Goal: Transaction & Acquisition: Purchase product/service

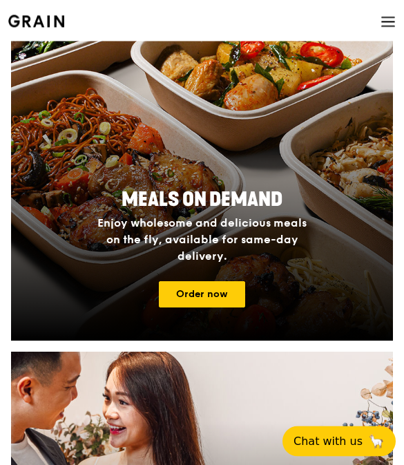
scroll to position [399, 0]
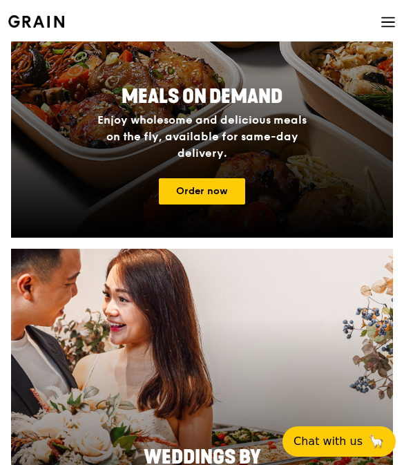
click at [216, 186] on link "Order now" at bounding box center [202, 191] width 86 height 26
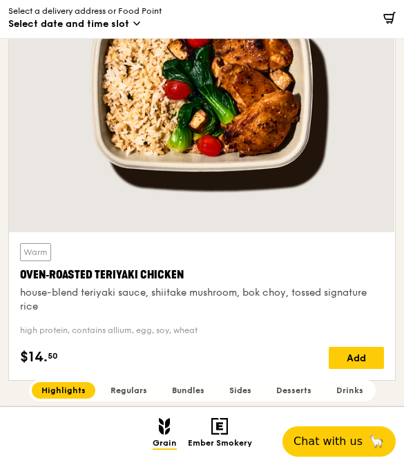
scroll to position [983, 0]
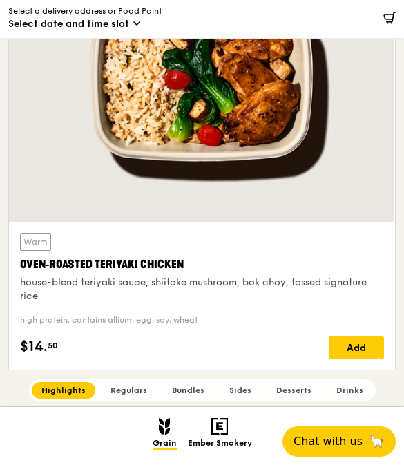
click at [200, 287] on div "house-blend teriyaki sauce, shiitake mushroom, bok choy, tossed signature rice" at bounding box center [202, 290] width 364 height 28
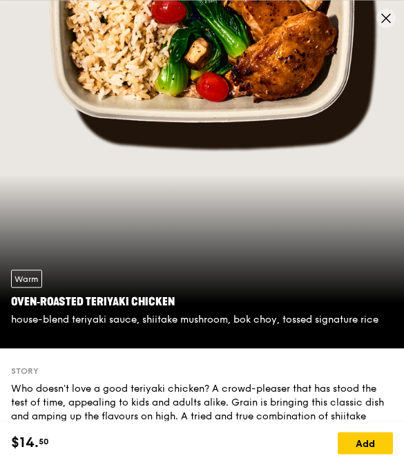
scroll to position [0, 0]
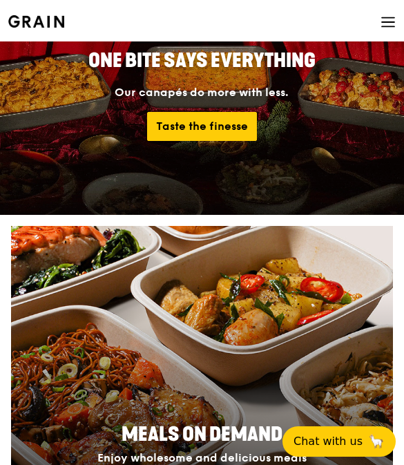
scroll to position [315, 0]
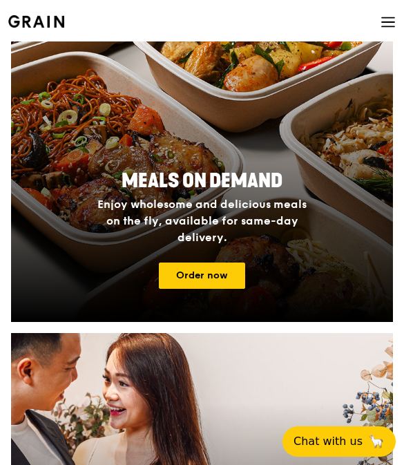
click at [220, 275] on link "Order now" at bounding box center [202, 276] width 86 height 26
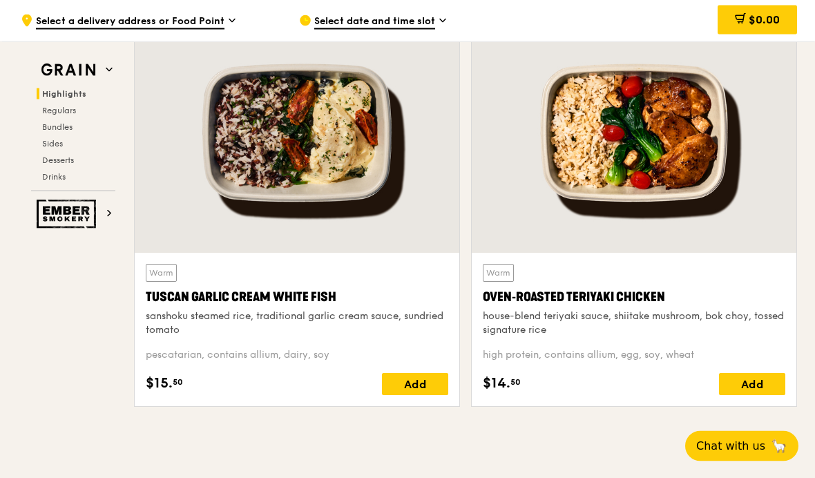
scroll to position [486, 0]
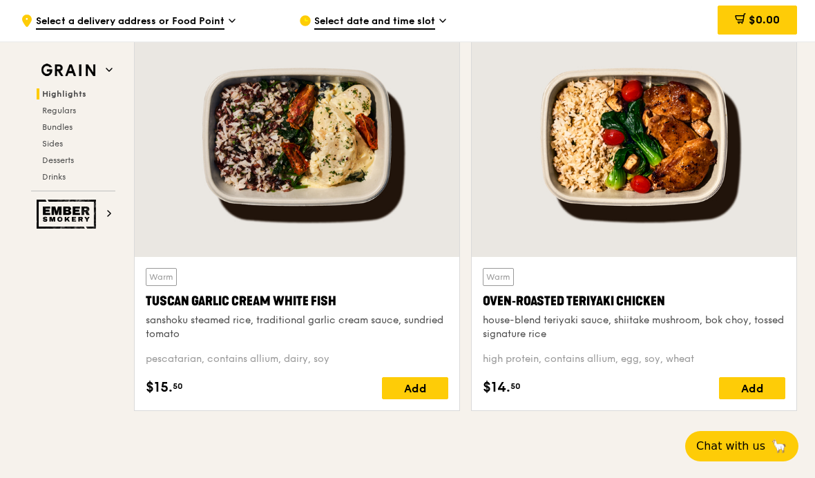
click at [403, 284] on div "Warm Oven‑Roasted Teriyaki Chicken house-blend teriyaki sauce, shiitake mushroo…" at bounding box center [634, 304] width 303 height 73
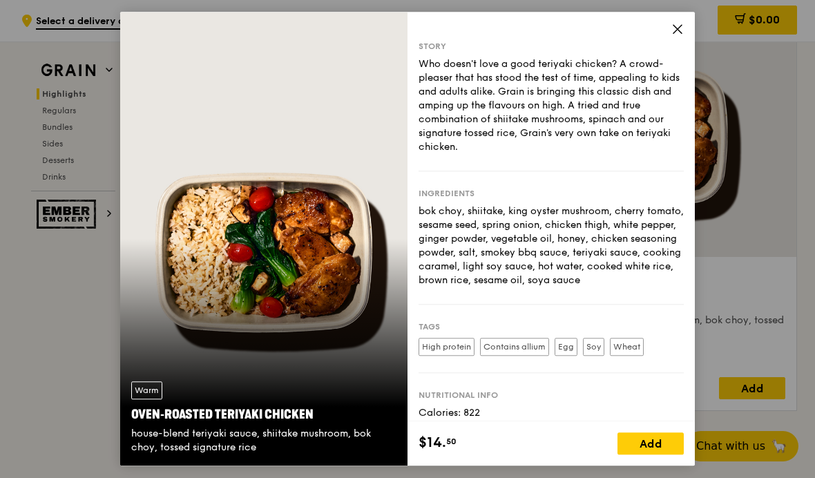
click at [403, 35] on icon at bounding box center [678, 29] width 12 height 12
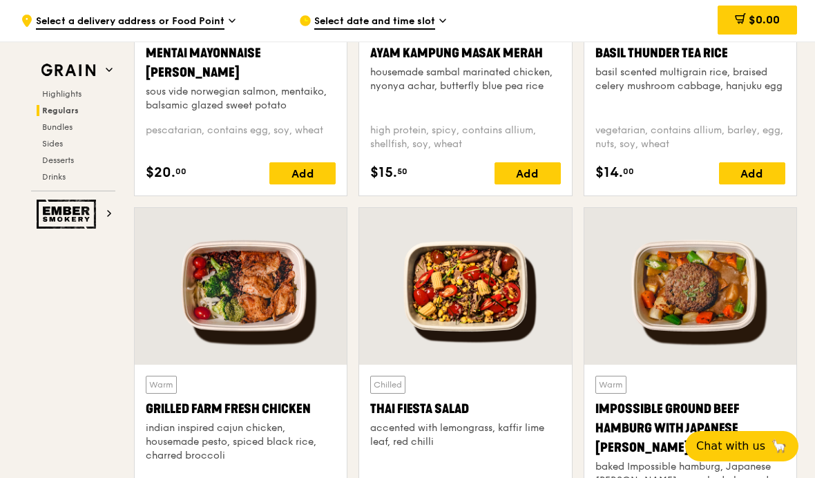
scroll to position [1440, 0]
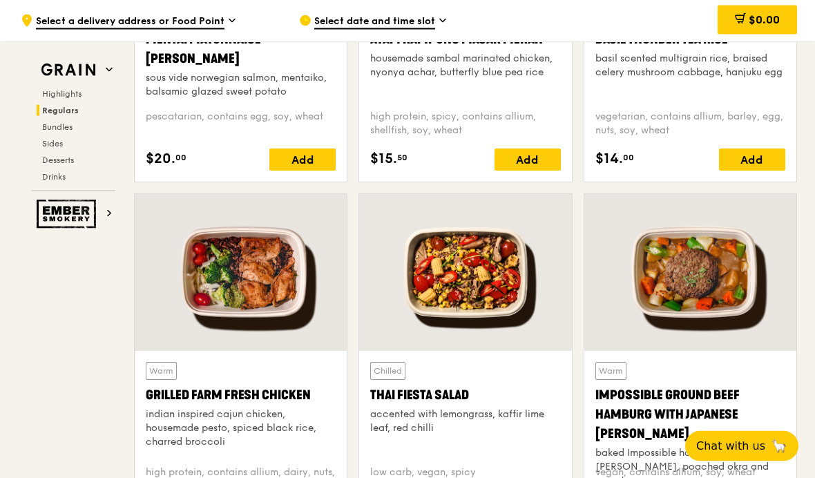
click at [195, 403] on div "Grilled Farm Fresh Chicken" at bounding box center [241, 395] width 190 height 19
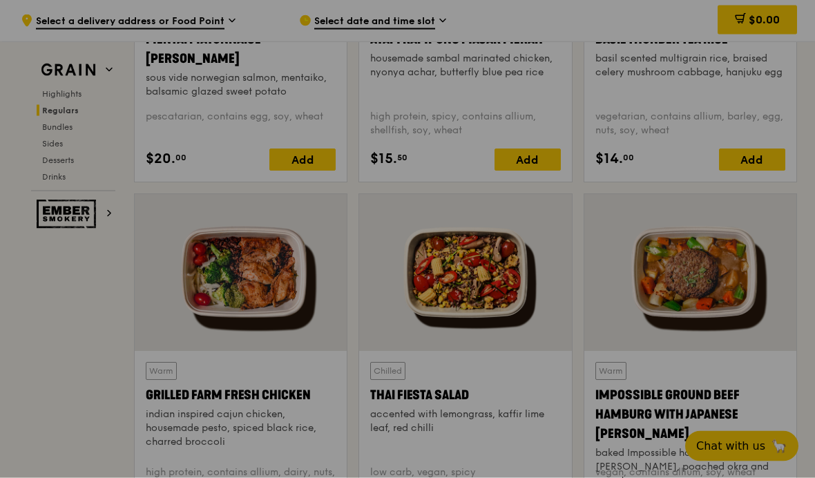
scroll to position [1441, 0]
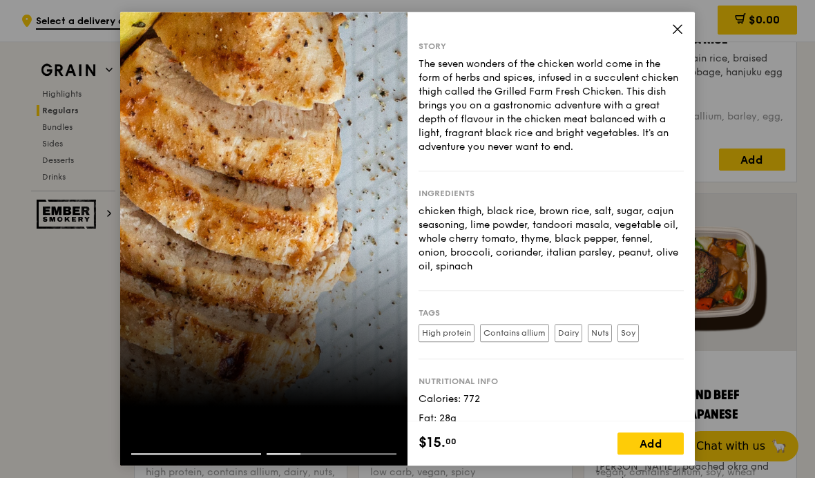
click at [403, 19] on div "Story The seven wonders of the chicken world come in the form of herbs and spic…" at bounding box center [551, 217] width 287 height 410
click at [403, 30] on div "Story The seven wonders of the chicken world come in the form of herbs and spic…" at bounding box center [551, 217] width 287 height 410
click at [403, 29] on icon at bounding box center [678, 29] width 12 height 12
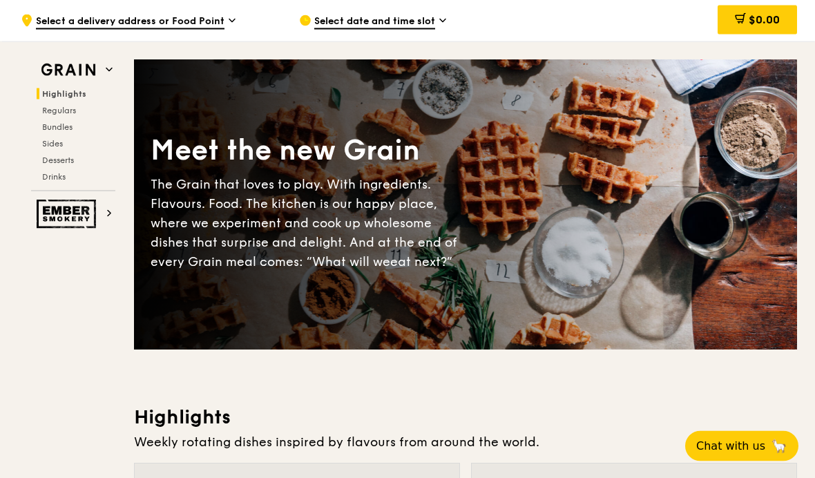
scroll to position [0, 0]
